Goal: Information Seeking & Learning: Learn about a topic

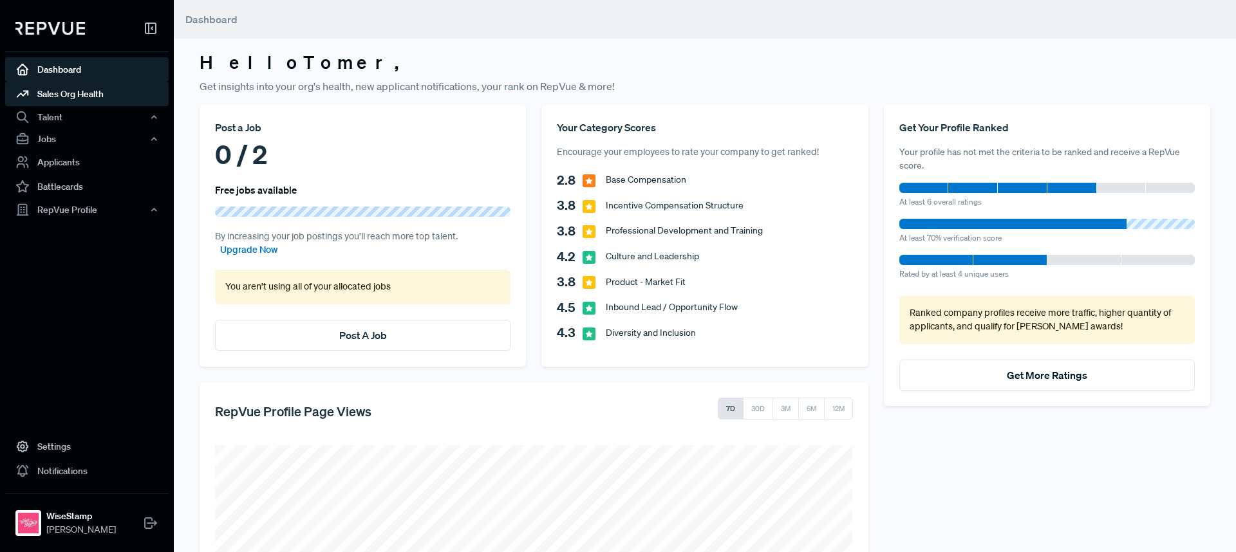
click at [93, 101] on link "Sales Org Health" at bounding box center [87, 94] width 164 height 24
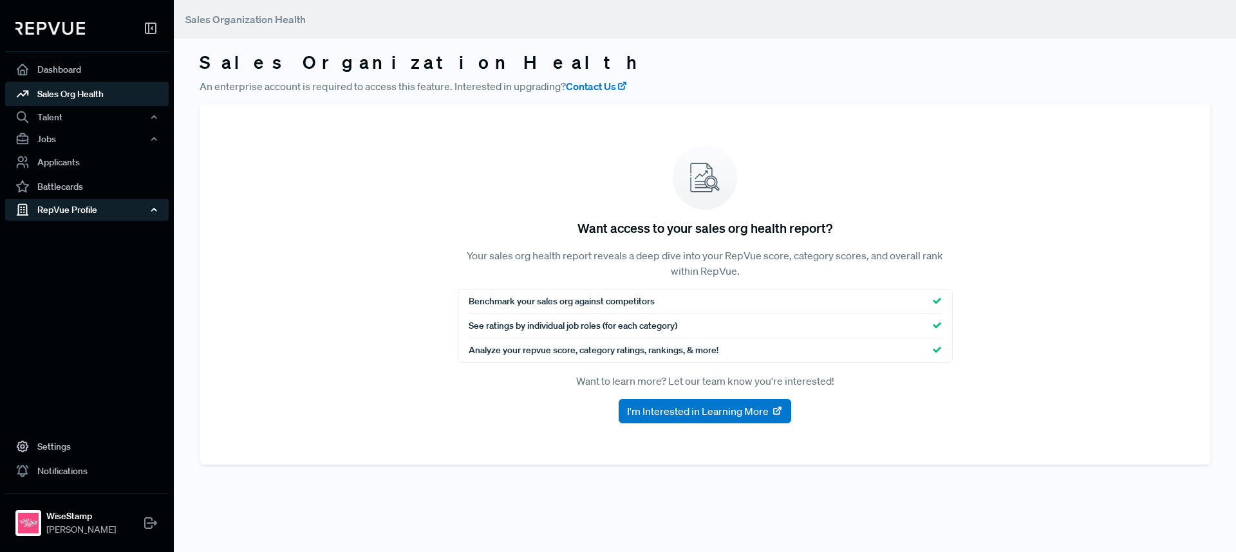
click at [84, 212] on div "RepVue Profile" at bounding box center [87, 210] width 164 height 22
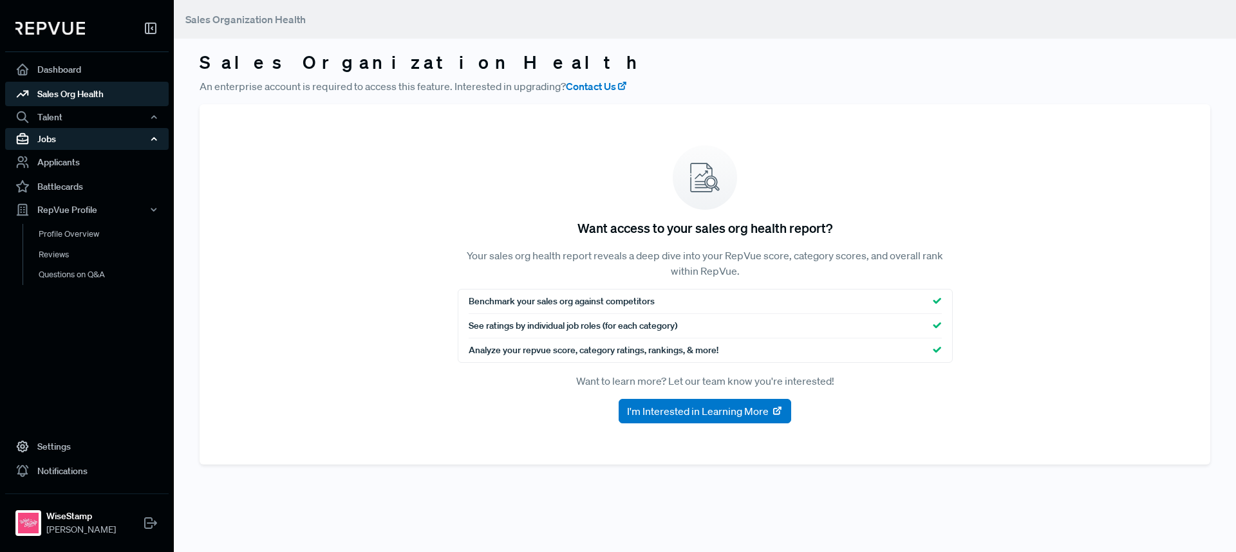
click at [109, 134] on div "Jobs" at bounding box center [87, 139] width 164 height 22
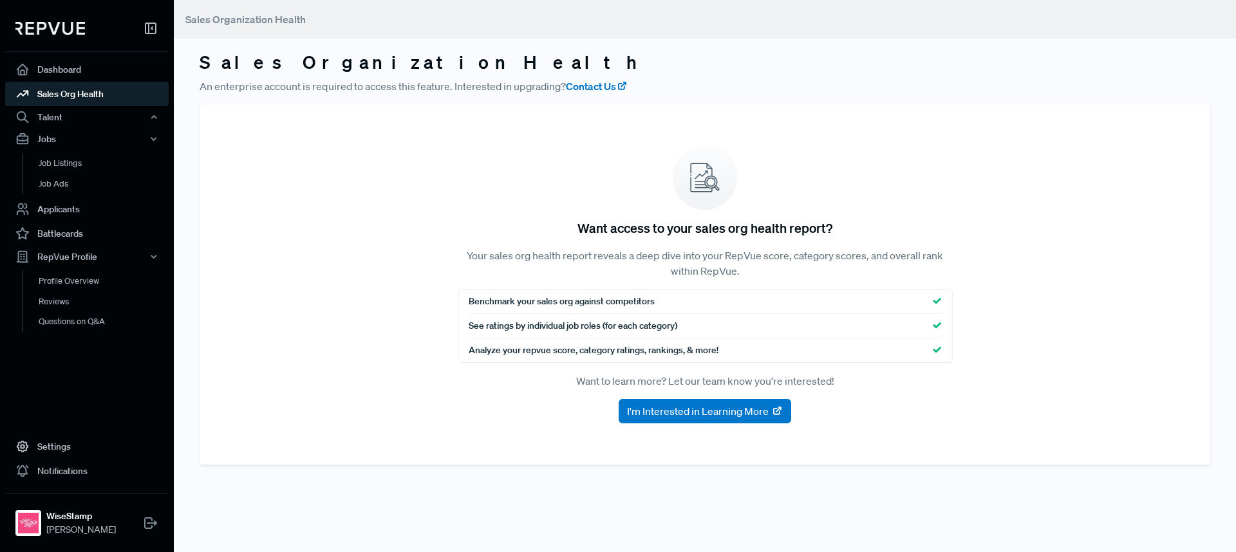
click at [77, 25] on img at bounding box center [50, 28] width 70 height 13
click at [149, 25] on use at bounding box center [151, 28] width 10 height 10
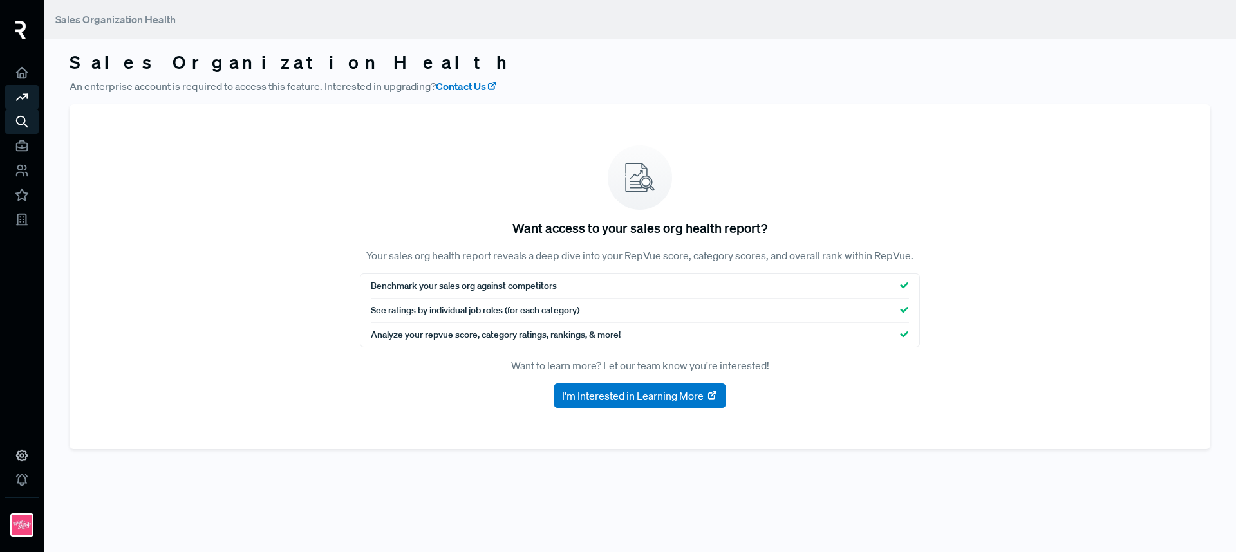
click at [154, 7] on header "Sales Organization Health" at bounding box center [640, 19] width 1192 height 39
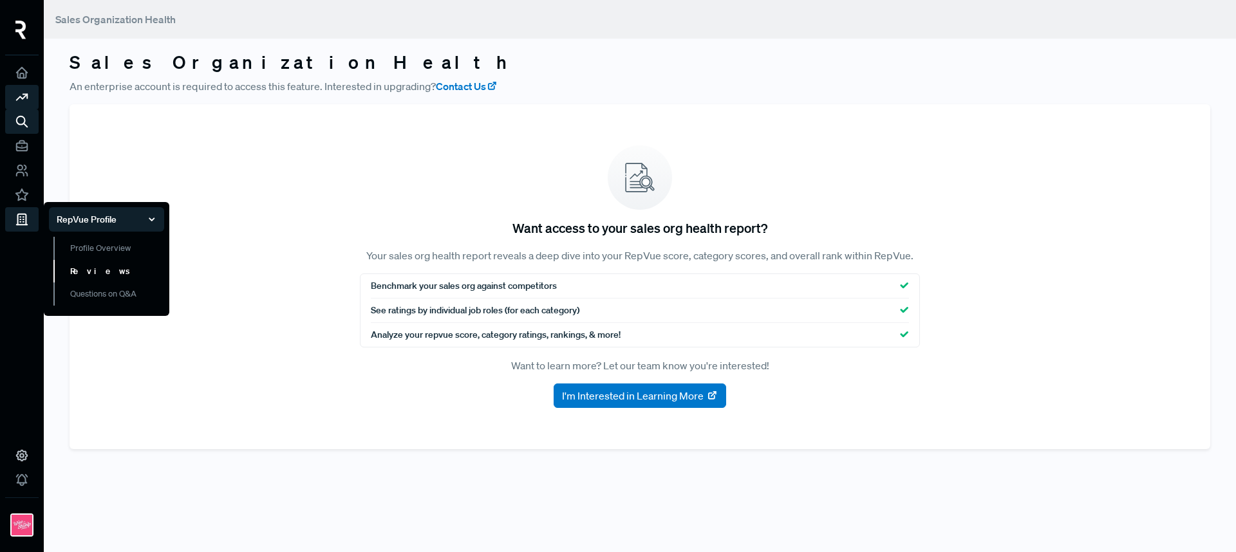
click at [95, 271] on link "Reviews" at bounding box center [108, 271] width 111 height 23
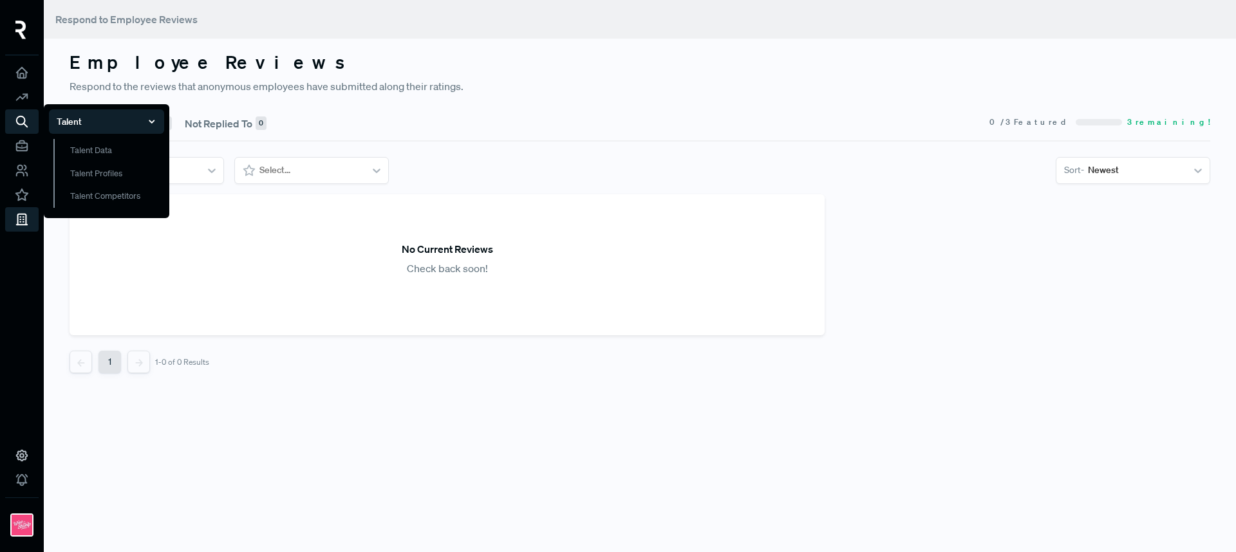
click at [26, 129] on li "Talent Talent Data Talent Profiles Talent Competitors" at bounding box center [21, 121] width 33 height 24
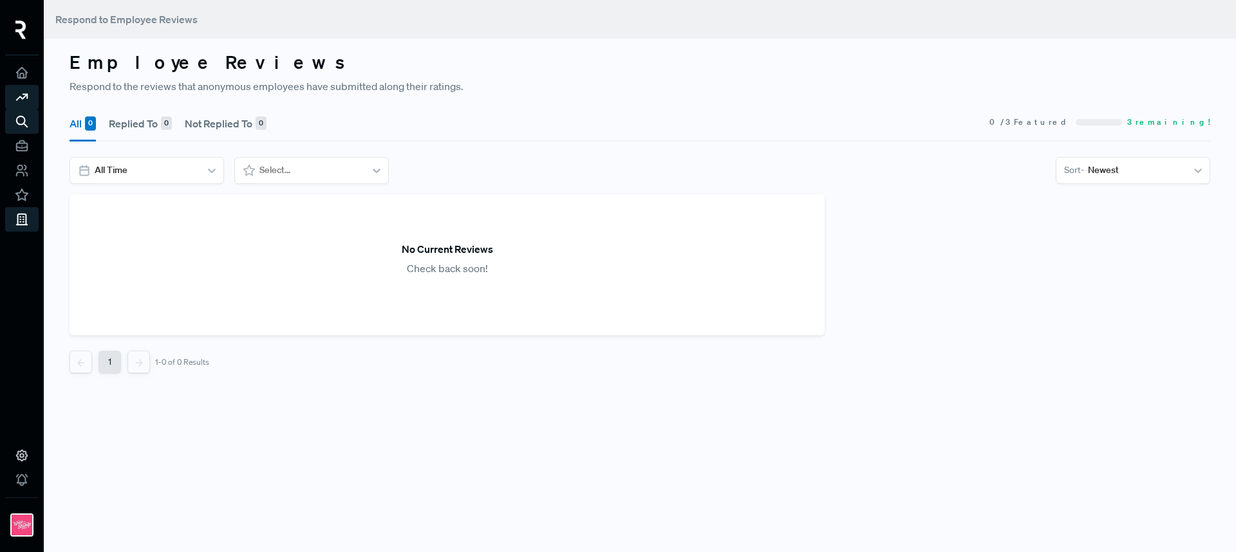
click at [26, 95] on use at bounding box center [22, 97] width 11 height 6
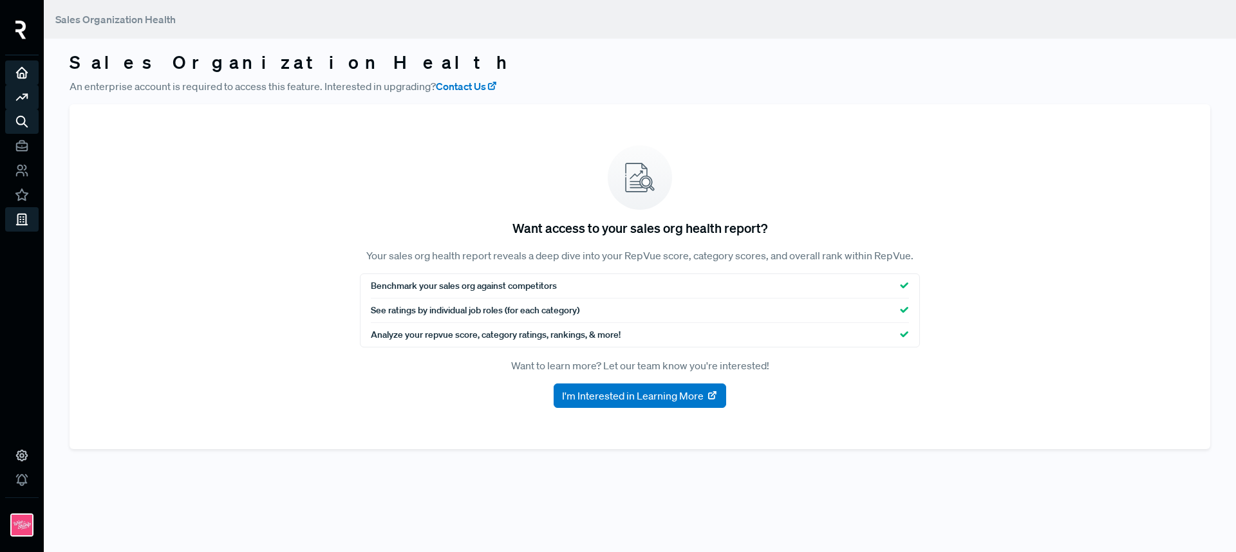
click at [26, 73] on icon at bounding box center [22, 73] width 14 height 14
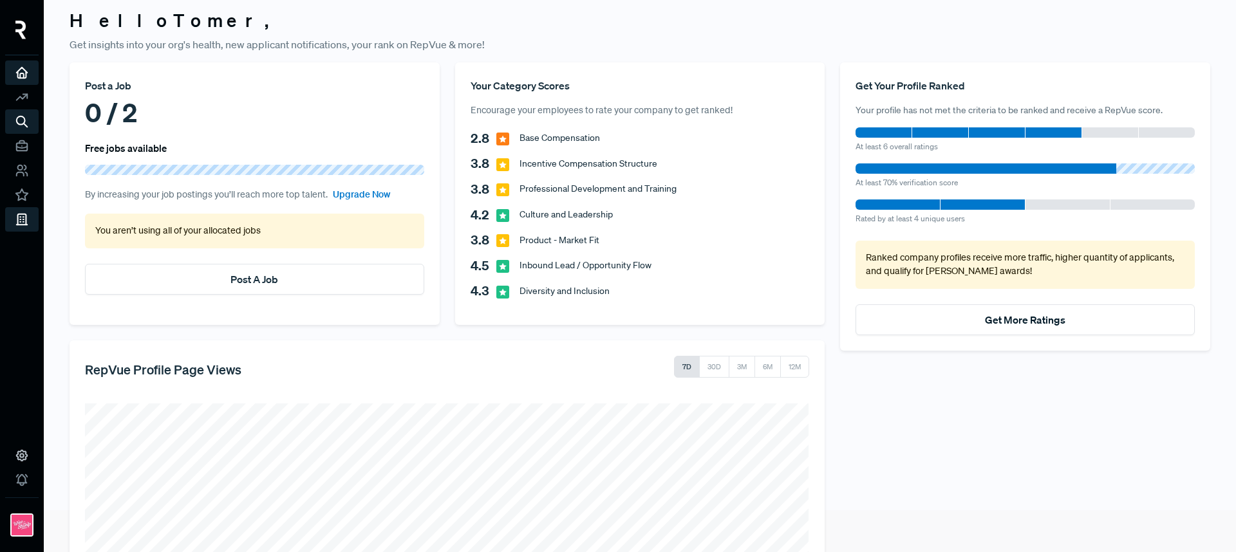
scroll to position [45, 0]
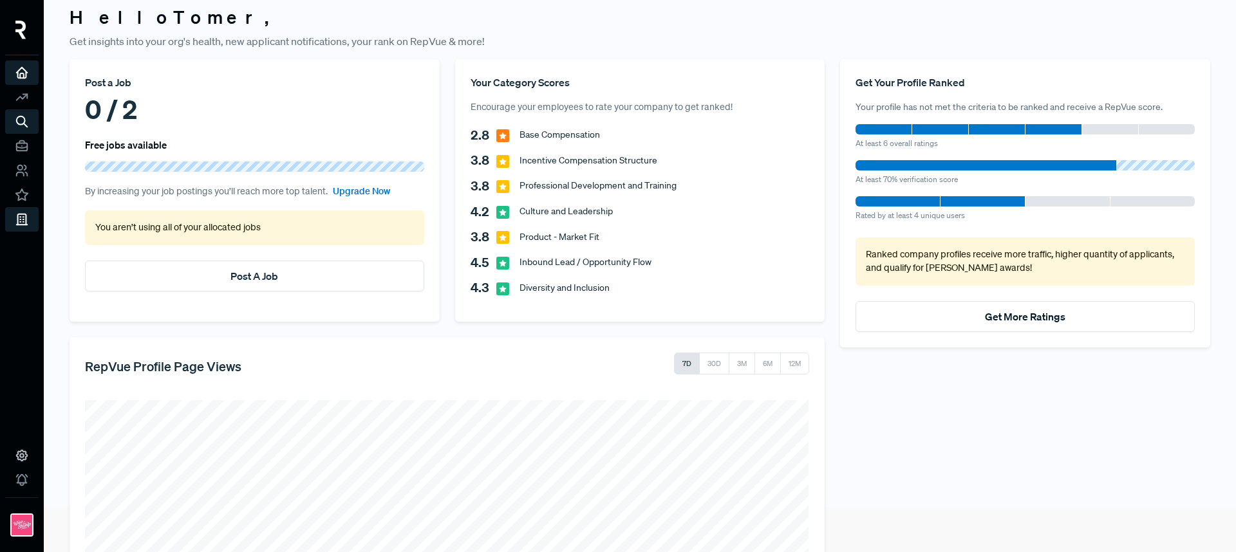
click at [480, 133] on span "2.8" at bounding box center [484, 135] width 26 height 19
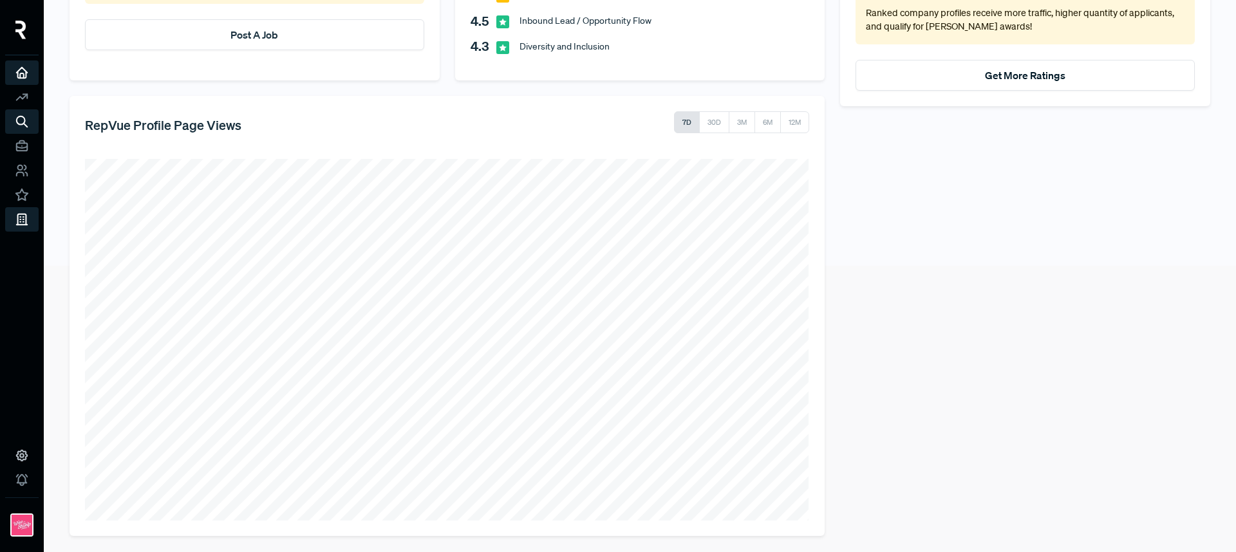
scroll to position [291, 0]
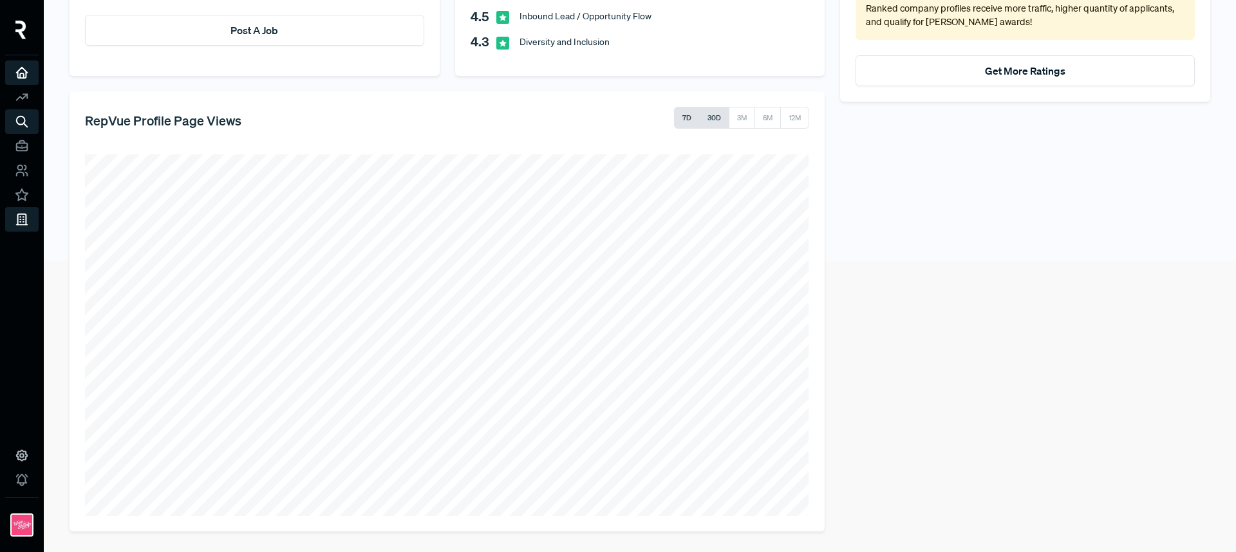
click at [713, 124] on button "30D" at bounding box center [714, 118] width 30 height 22
click at [743, 118] on button "3M" at bounding box center [742, 118] width 26 height 22
click at [760, 118] on button "6M" at bounding box center [767, 118] width 27 height 22
click at [791, 119] on button "12M" at bounding box center [794, 118] width 29 height 22
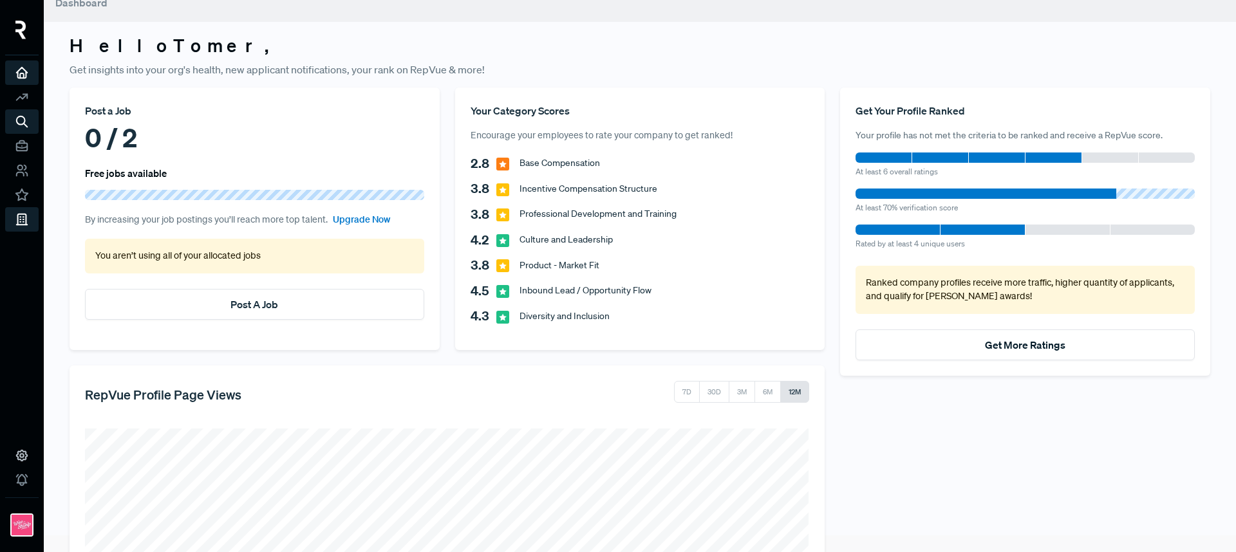
scroll to position [5, 0]
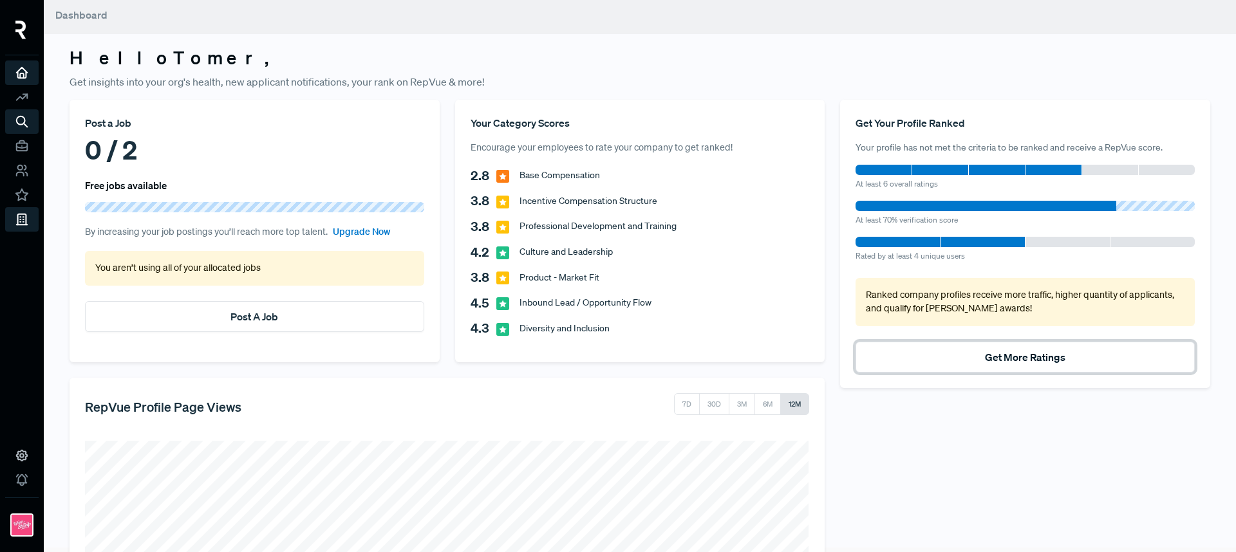
click at [1051, 365] on button "Get More Ratings" at bounding box center [1025, 357] width 339 height 31
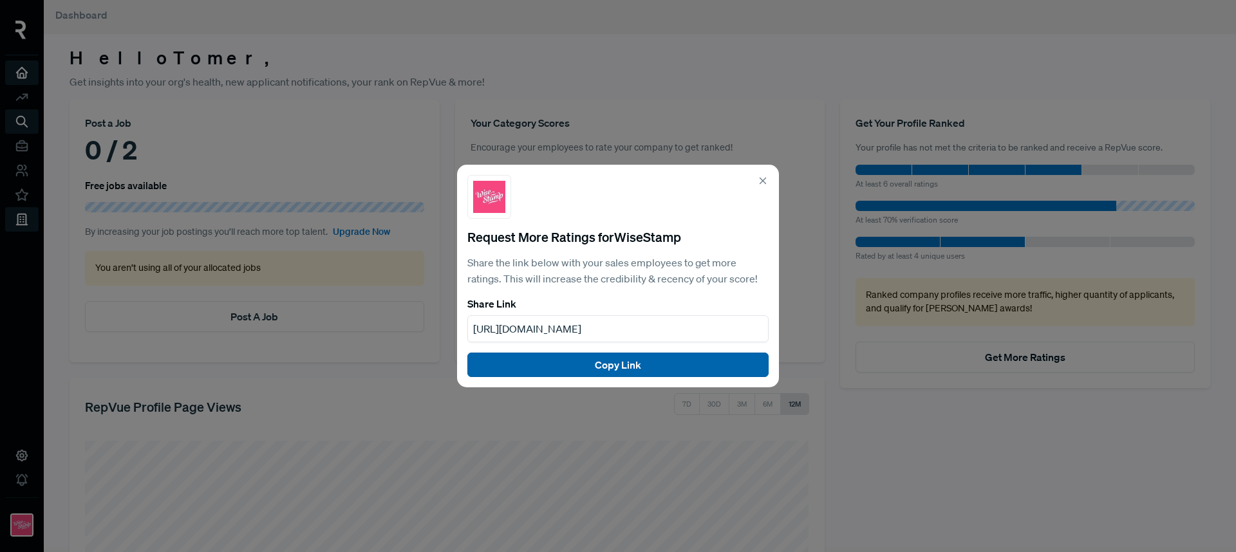
click at [655, 366] on button "Copy Link" at bounding box center [617, 365] width 301 height 24
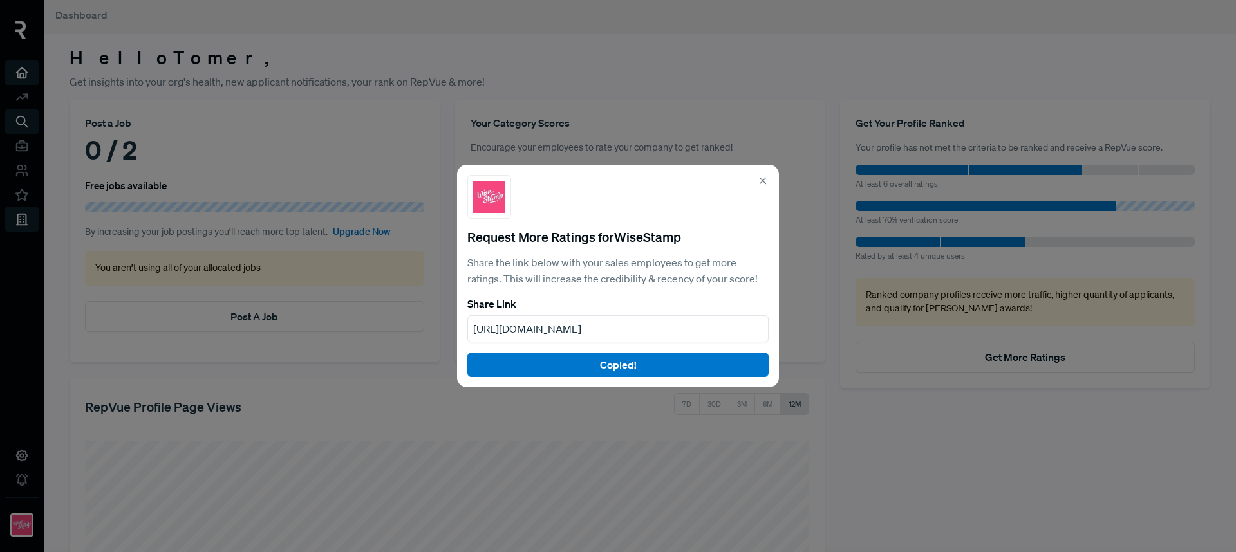
click at [762, 182] on icon at bounding box center [763, 181] width 12 height 12
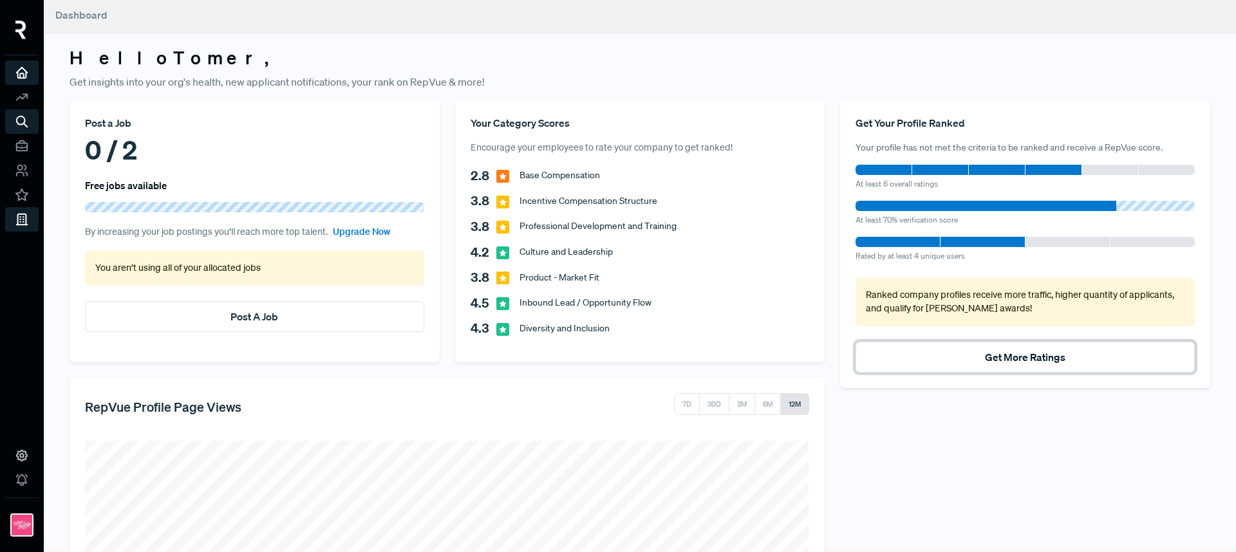
scroll to position [0, 0]
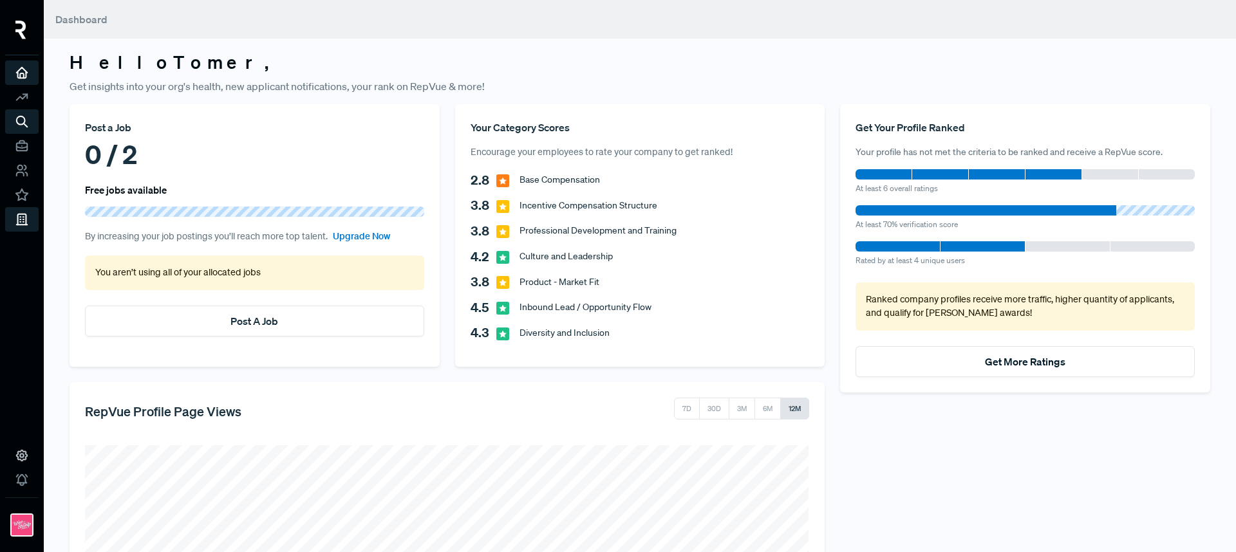
click at [26, 76] on use at bounding box center [22, 73] width 11 height 11
click at [28, 15] on div at bounding box center [21, 32] width 33 height 45
click at [21, 96] on icon at bounding box center [22, 97] width 14 height 14
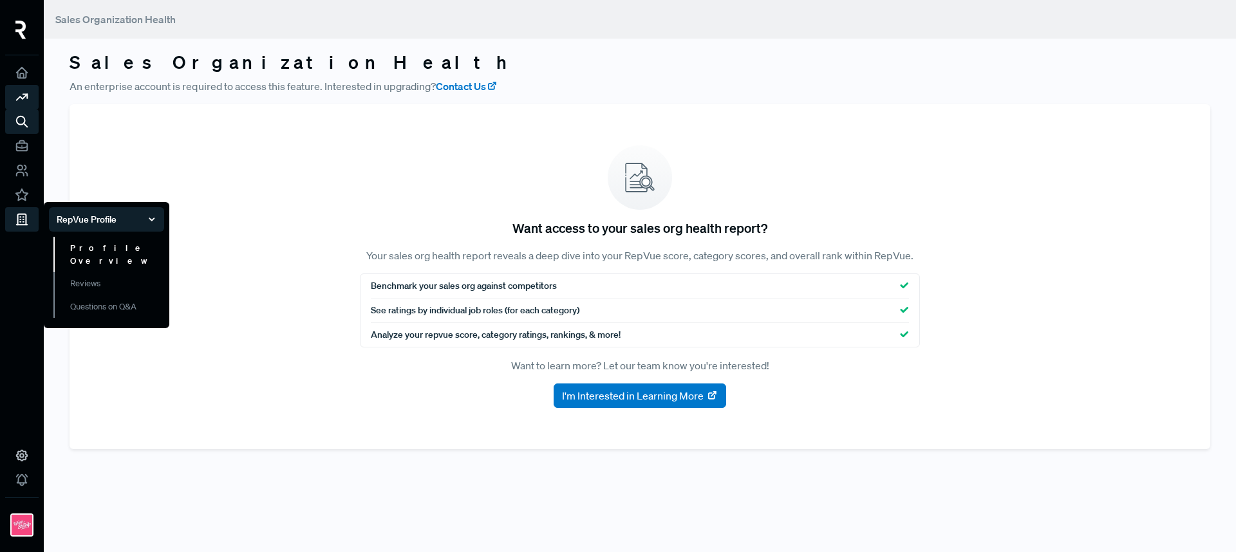
click at [99, 243] on link "Profile Overview" at bounding box center [108, 254] width 111 height 35
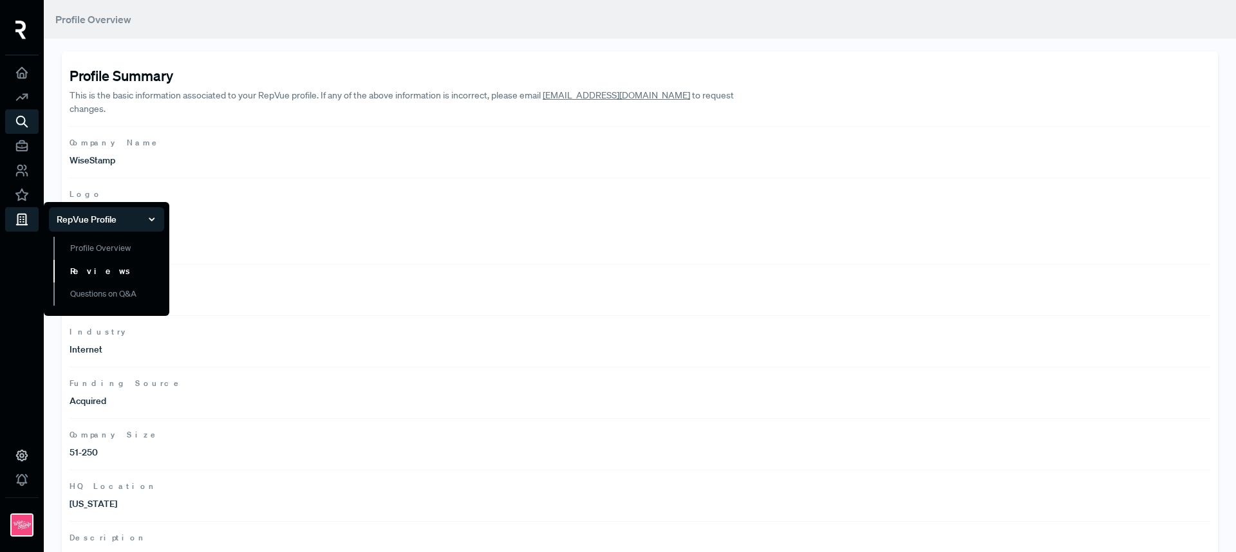
click at [84, 274] on link "Reviews" at bounding box center [108, 271] width 111 height 23
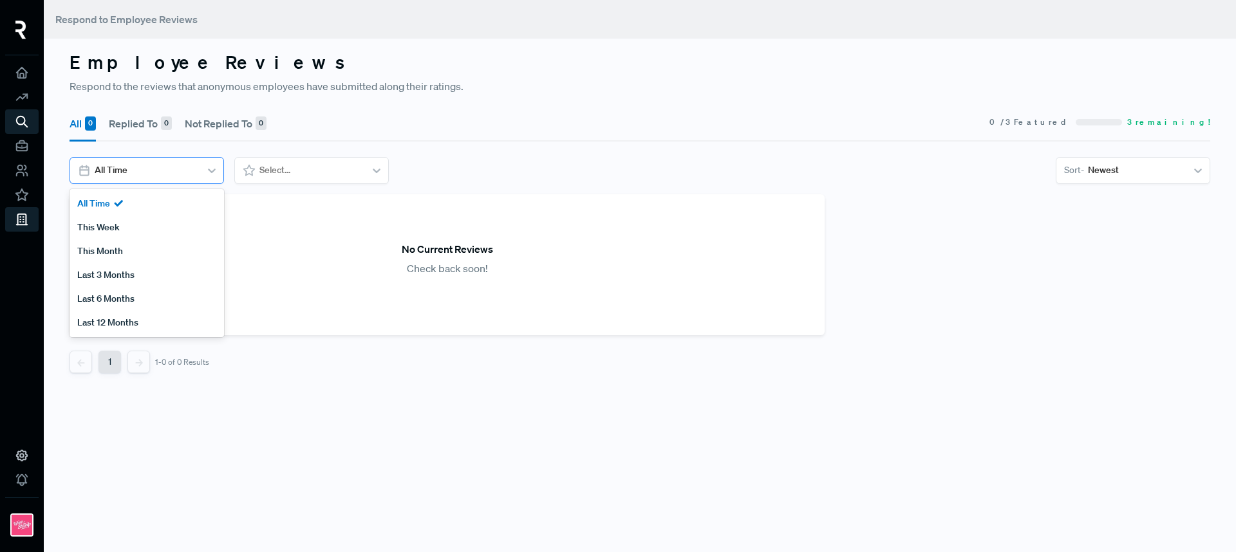
click at [206, 168] on icon at bounding box center [211, 170] width 13 height 13
click at [186, 196] on div "All Time" at bounding box center [147, 204] width 155 height 24
